Goal: Check status: Check status

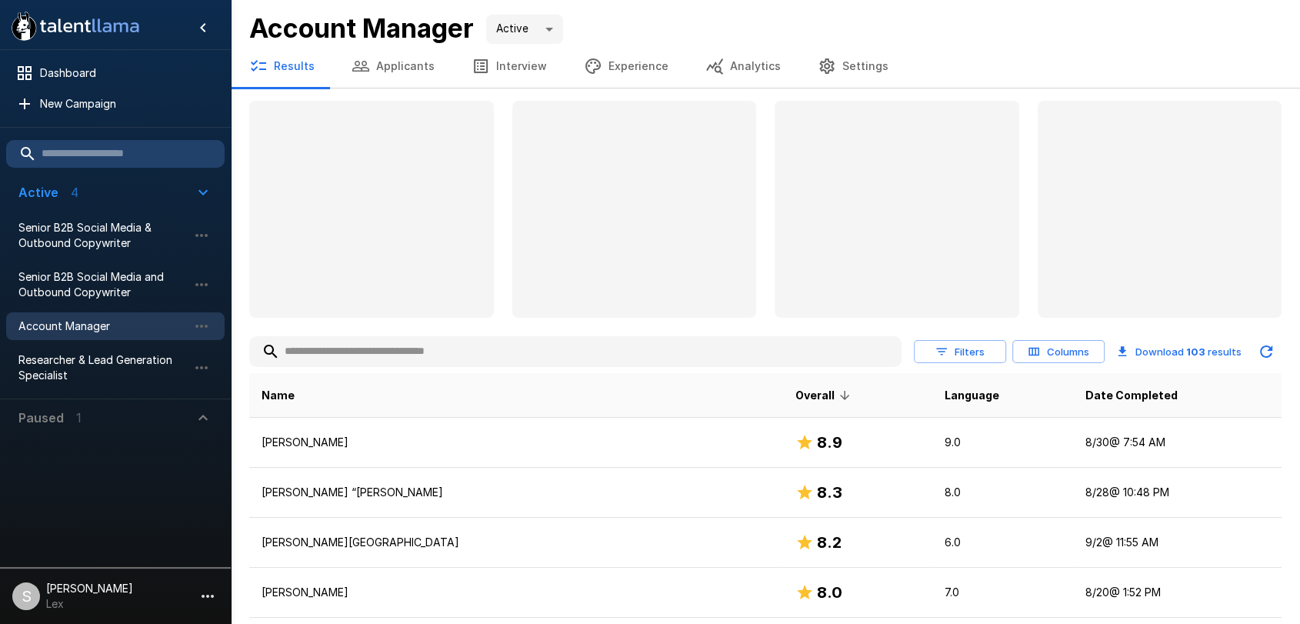
click at [401, 64] on button "Applicants" at bounding box center [393, 66] width 120 height 43
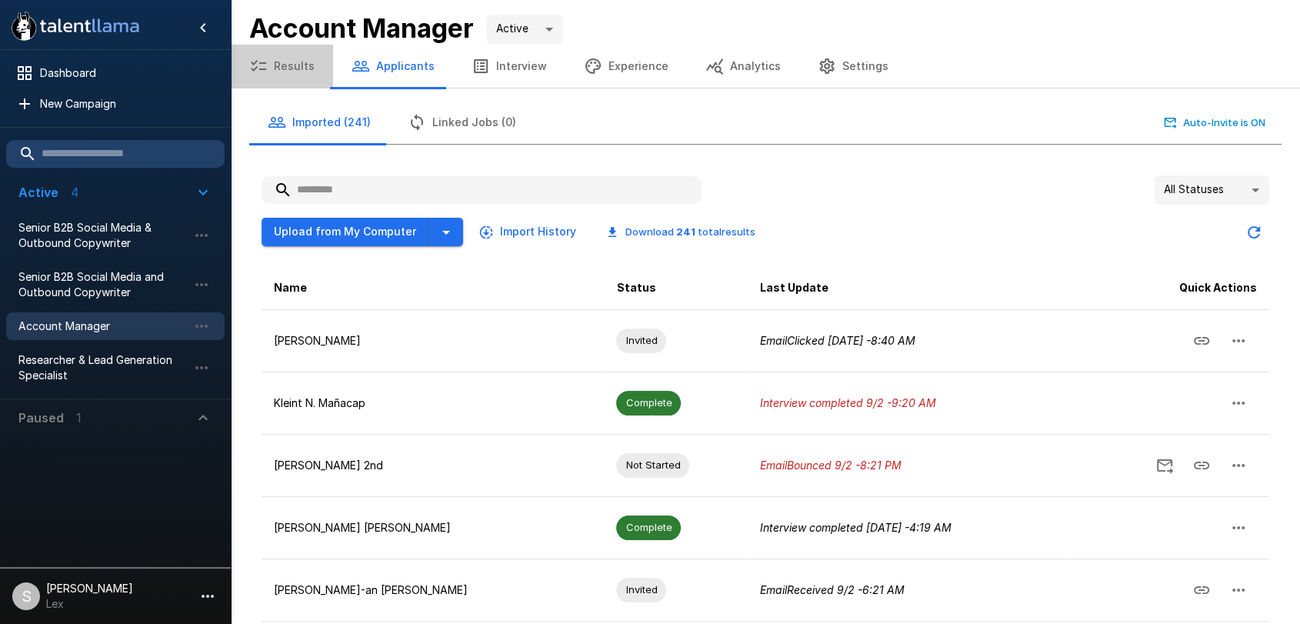
click at [298, 66] on button "Results" at bounding box center [282, 66] width 102 height 43
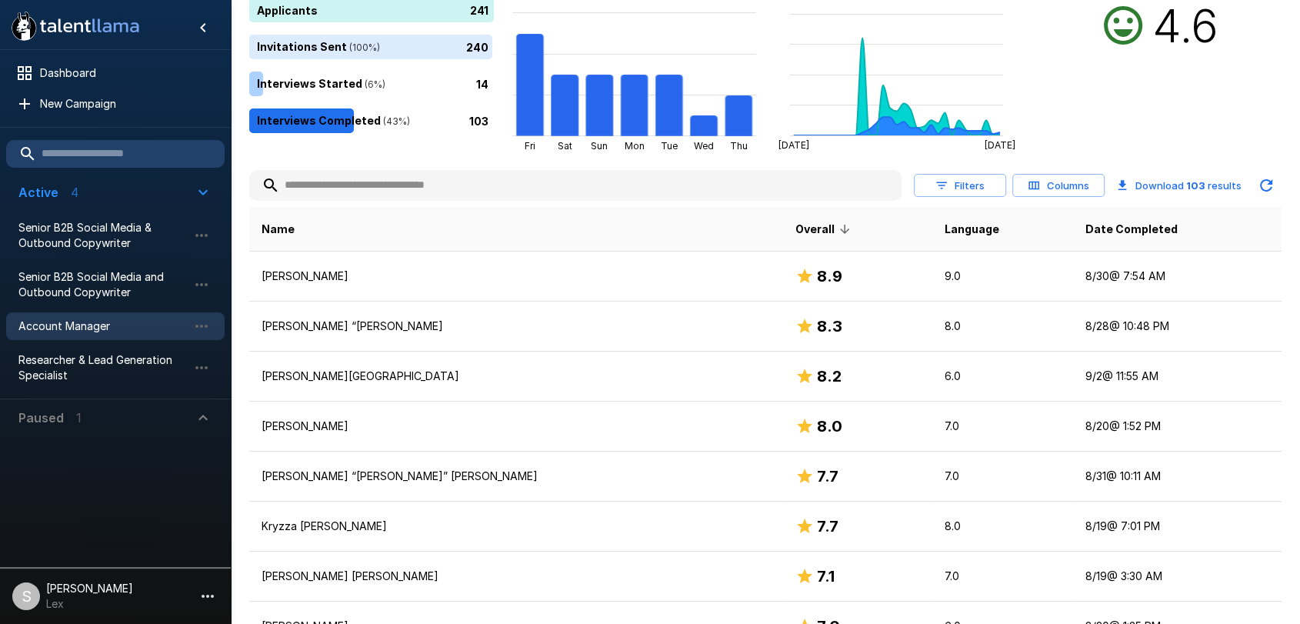
scroll to position [173, 0]
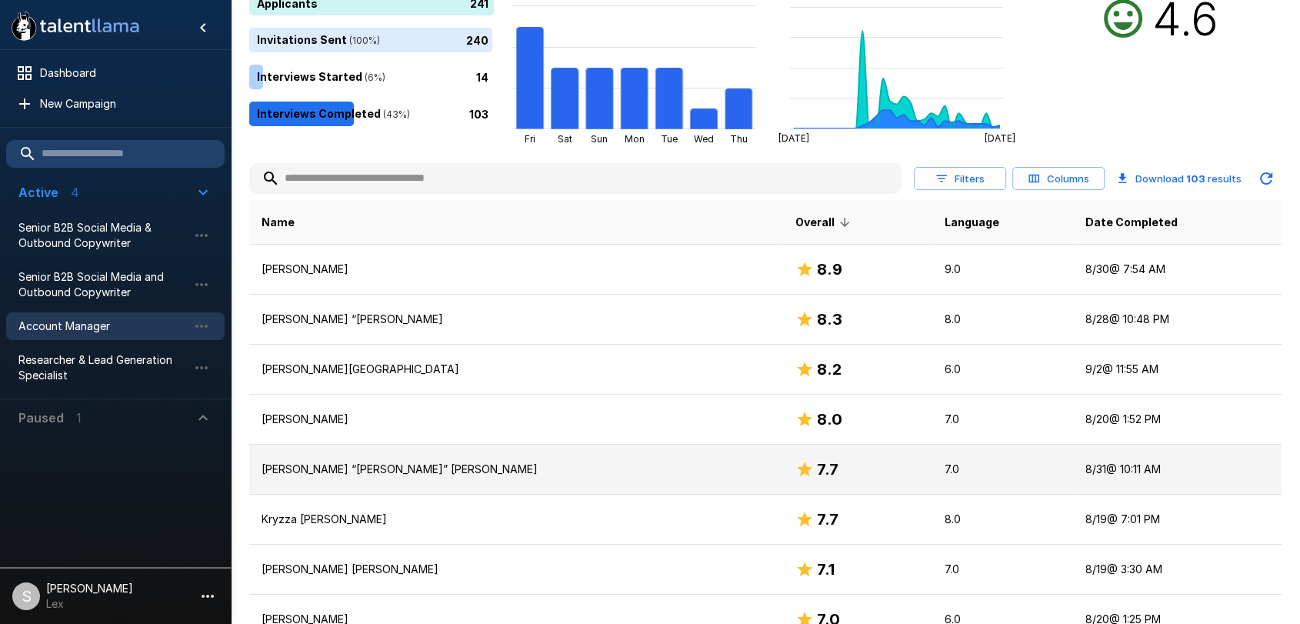
click at [325, 470] on p "[PERSON_NAME] “[PERSON_NAME]” [PERSON_NAME]" at bounding box center [515, 468] width 509 height 15
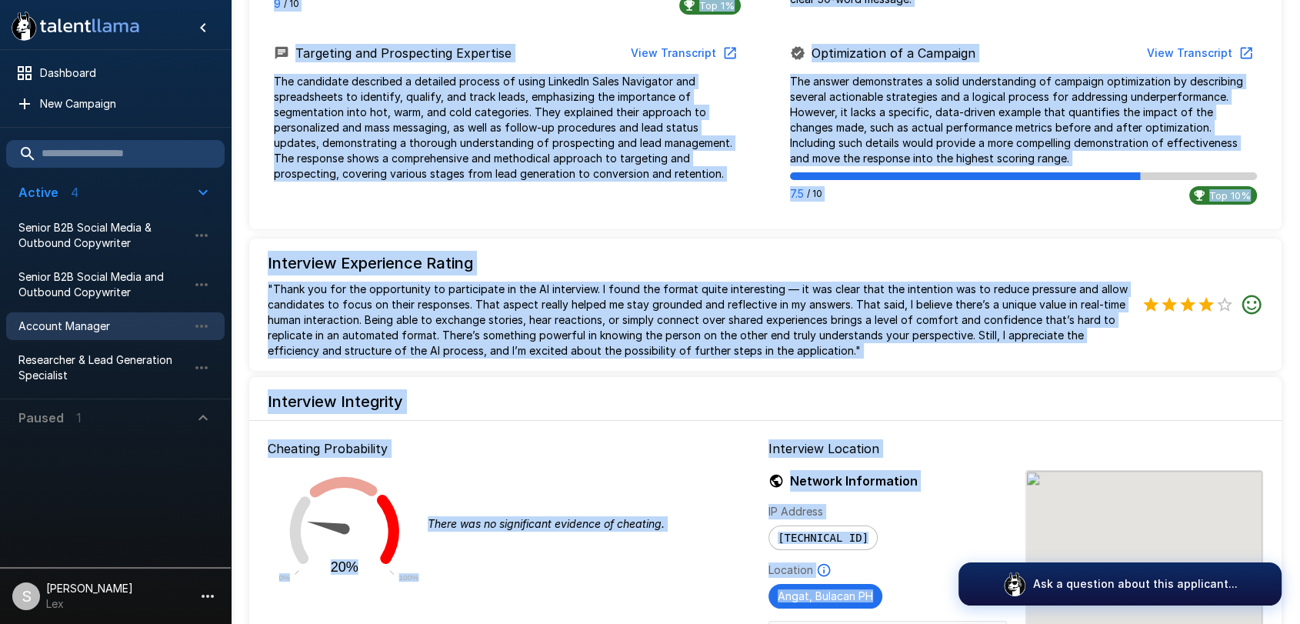
scroll to position [1787, 0]
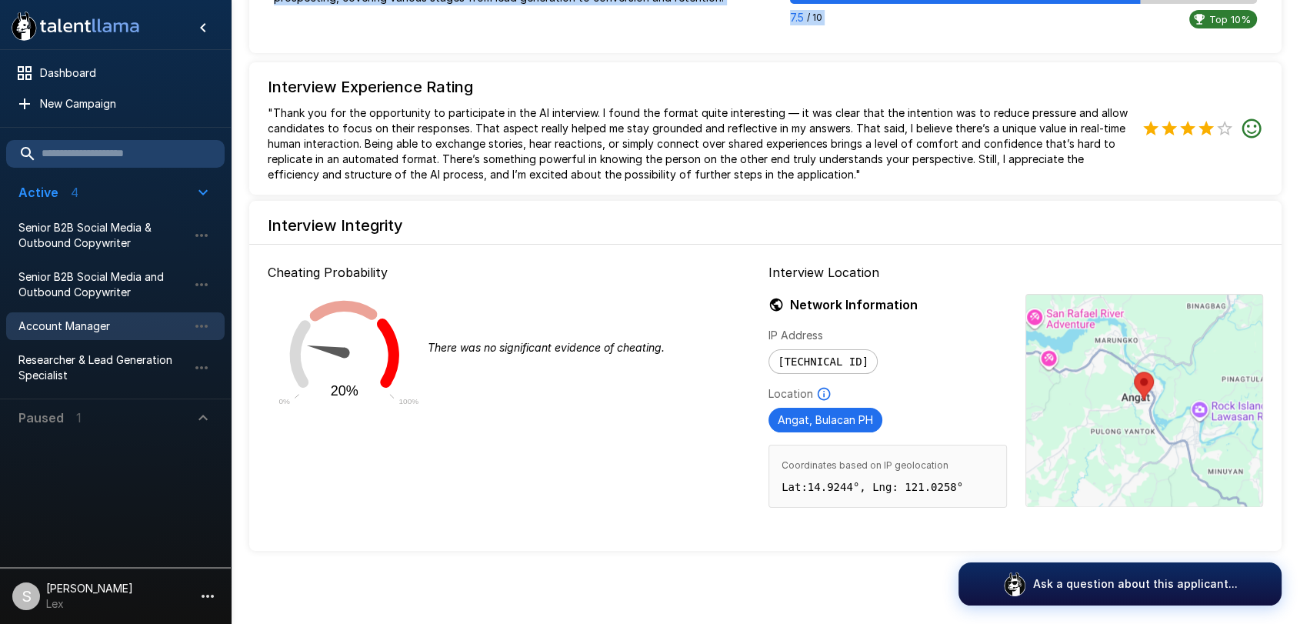
drag, startPoint x: 353, startPoint y: 152, endPoint x: 1167, endPoint y: 18, distance: 825.3
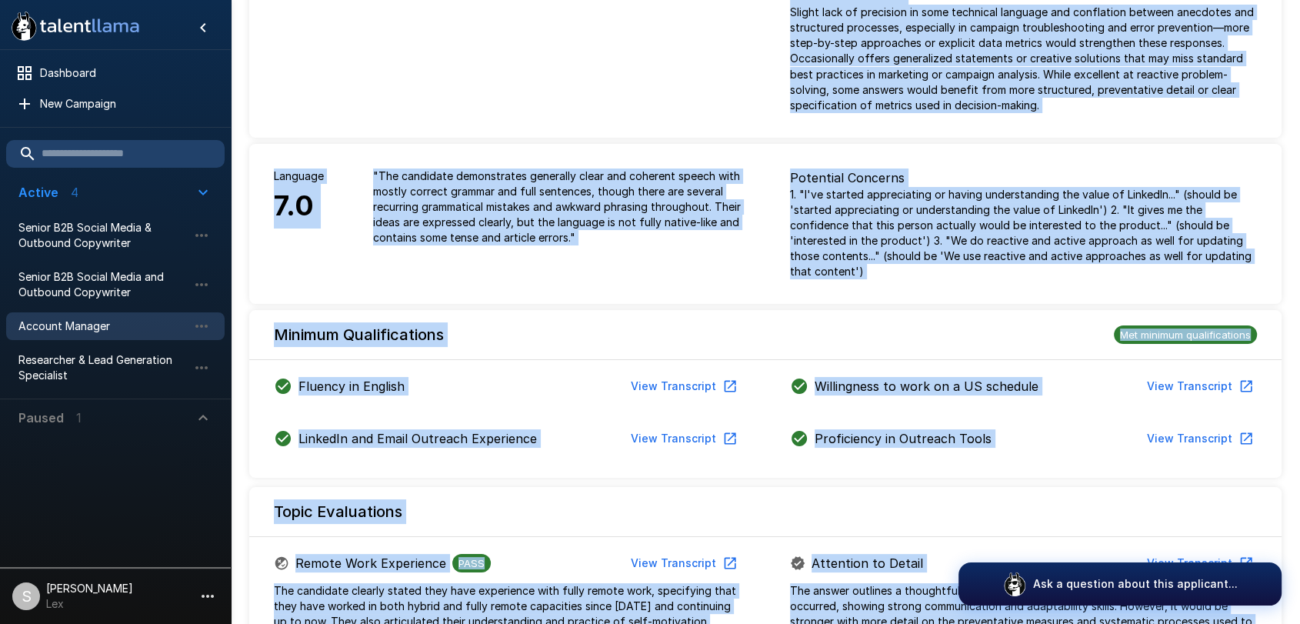
scroll to position [0, 0]
